Goal: Navigation & Orientation: Understand site structure

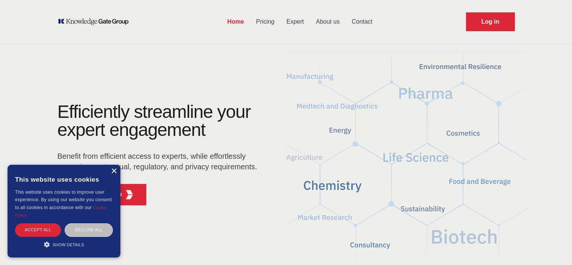
click at [115, 170] on div "×" at bounding box center [114, 172] width 6 height 6
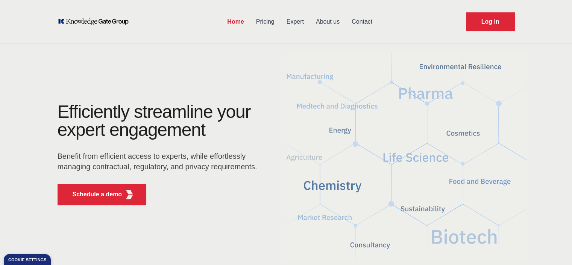
click at [263, 20] on link "Pricing" at bounding box center [265, 22] width 30 height 20
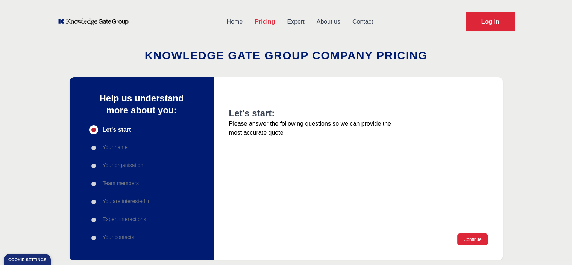
click at [298, 21] on link "Expert" at bounding box center [295, 22] width 29 height 20
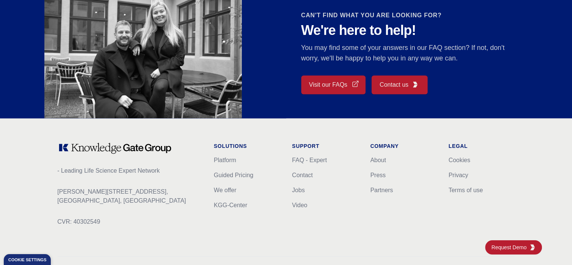
scroll to position [677, 0]
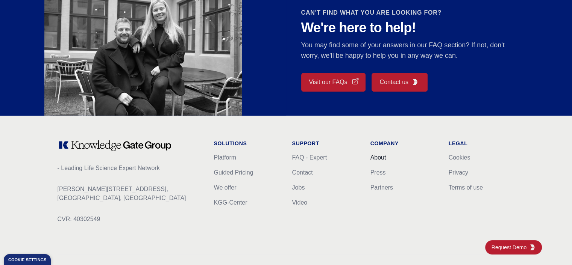
click at [379, 158] on link "About" at bounding box center [378, 157] width 16 height 6
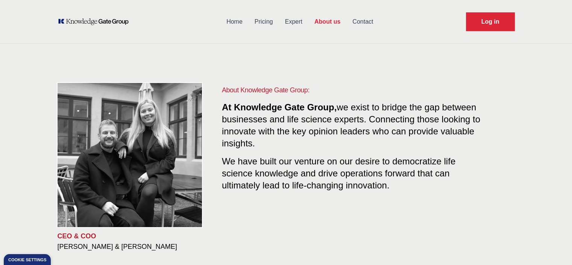
click at [288, 21] on link "Expert" at bounding box center [293, 22] width 29 height 20
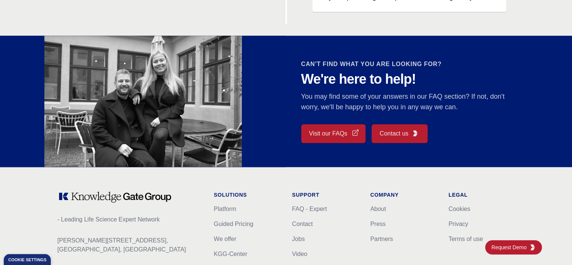
scroll to position [710, 0]
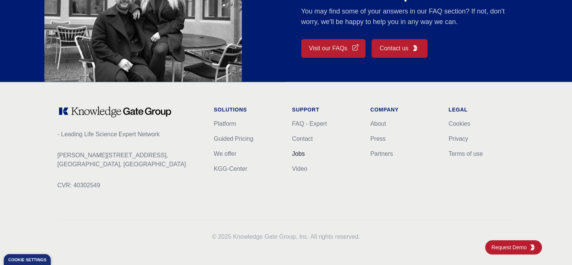
click at [296, 156] on link "Jobs" at bounding box center [298, 154] width 13 height 6
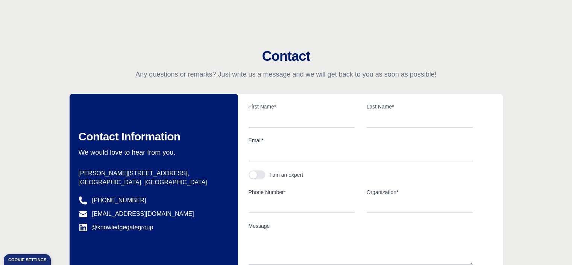
scroll to position [226, 0]
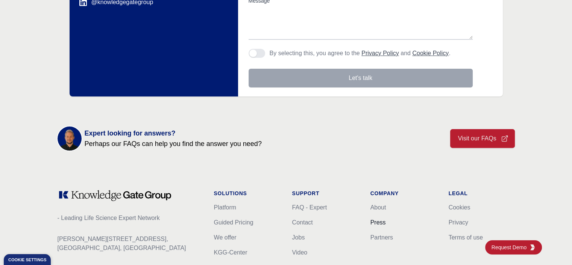
click at [377, 220] on link "Press" at bounding box center [377, 223] width 15 height 6
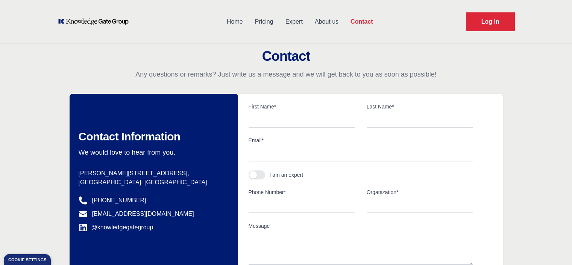
click at [110, 20] on icon "KOL Knowledge Platform: Talk to Key External Experts (KEE)" at bounding box center [94, 22] width 72 height 8
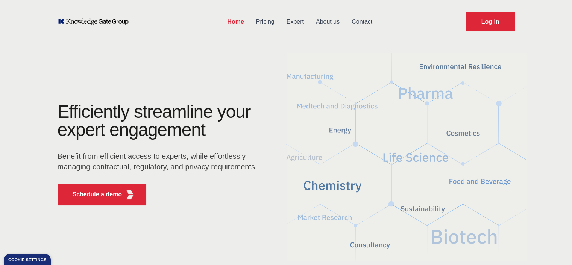
click at [292, 20] on link "Expert" at bounding box center [294, 22] width 29 height 20
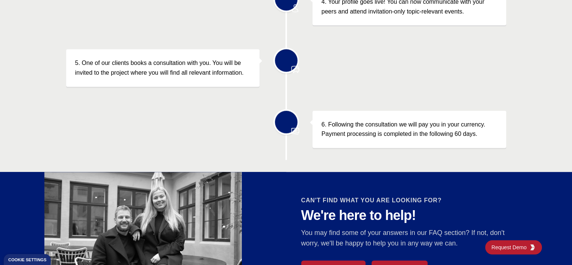
scroll to position [710, 0]
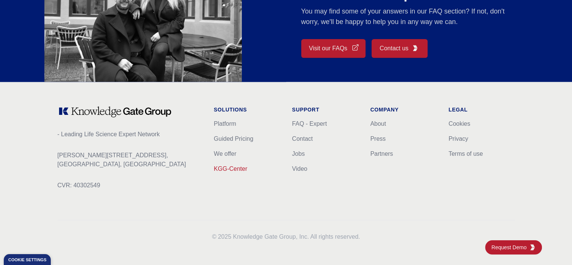
click at [244, 167] on link "KGG-Center" at bounding box center [230, 169] width 33 height 6
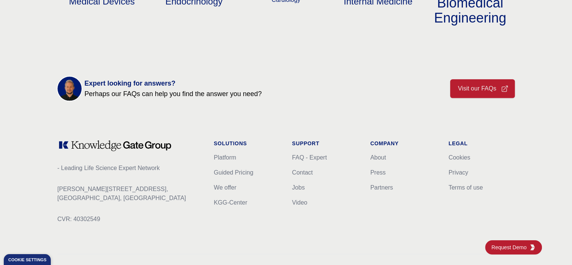
scroll to position [960, 0]
